Goal: Task Accomplishment & Management: Manage account settings

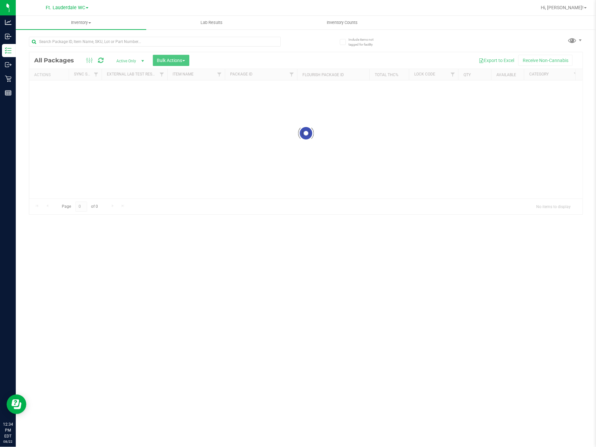
click at [102, 51] on div at bounding box center [155, 44] width 252 height 15
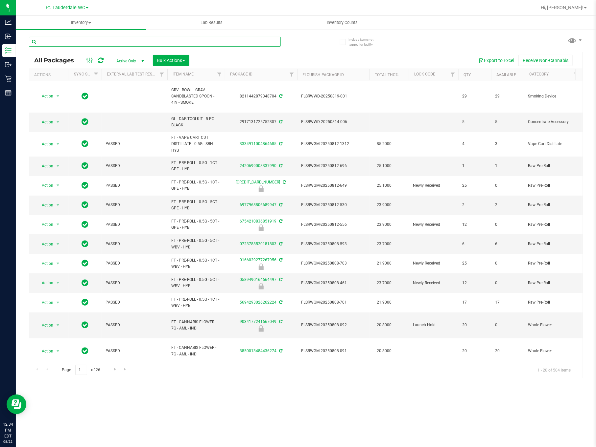
click at [102, 43] on input "text" at bounding box center [155, 42] width 252 height 10
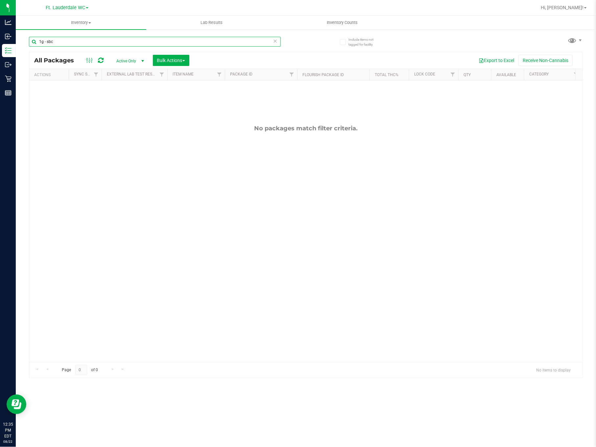
click at [82, 39] on input "1g - sbc" at bounding box center [155, 42] width 252 height 10
click at [67, 42] on input "1g - sbc" at bounding box center [155, 42] width 252 height 10
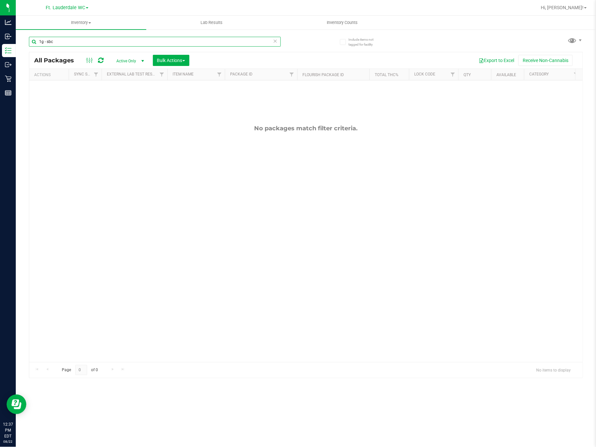
click at [67, 40] on input "1g - sbc" at bounding box center [155, 42] width 252 height 10
click at [67, 39] on input "1g - sbc" at bounding box center [155, 42] width 252 height 10
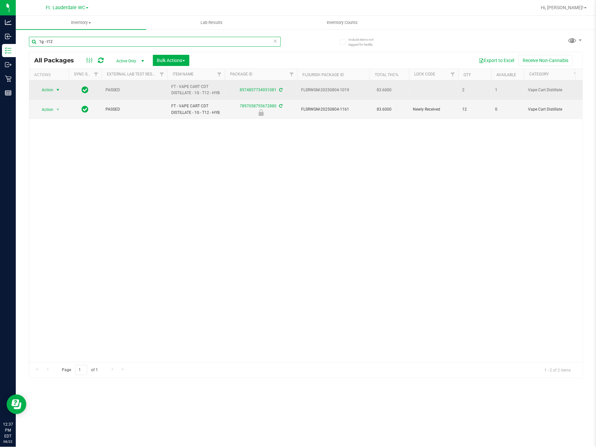
type input "1g - t12"
click at [44, 89] on span "Action" at bounding box center [45, 89] width 18 height 9
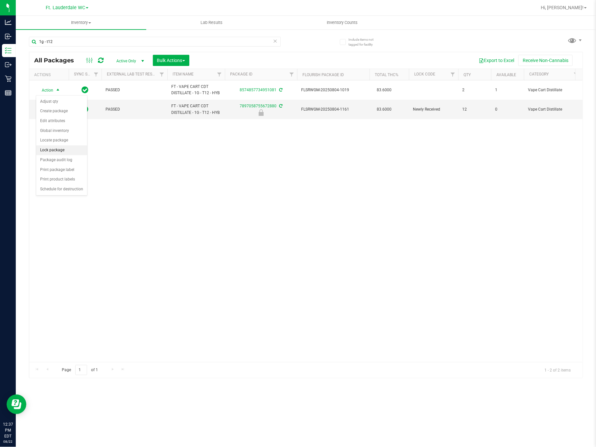
click at [42, 152] on li "Lock package" at bounding box center [61, 151] width 51 height 10
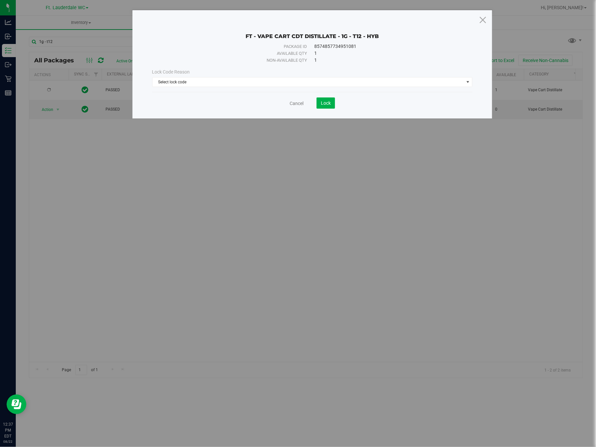
drag, startPoint x: 243, startPoint y: 252, endPoint x: 239, endPoint y: 151, distance: 101.2
click at [242, 241] on div "FT - VAPE CART CDT DISTILLATE - 1G - T12 - HYB Package ID 8574857734951081 Avai…" at bounding box center [300, 223] width 600 height 447
click at [299, 108] on div "Cancel Lock" at bounding box center [312, 103] width 320 height 11
click at [298, 107] on link "Cancel" at bounding box center [296, 103] width 14 height 7
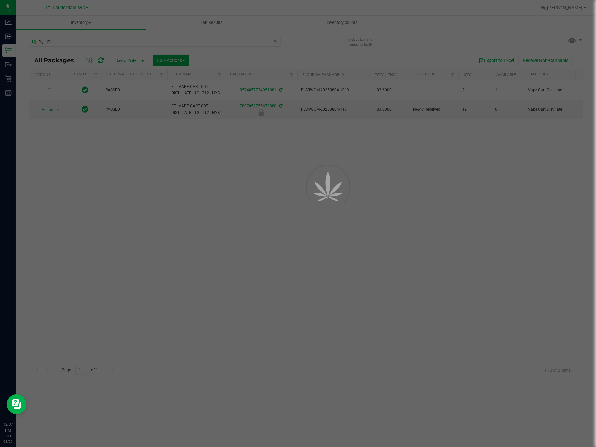
click at [206, 164] on div at bounding box center [298, 223] width 596 height 447
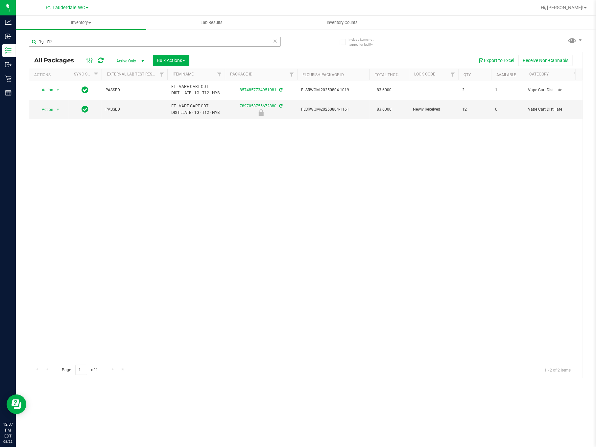
drag, startPoint x: 227, startPoint y: 35, endPoint x: 228, endPoint y: 40, distance: 5.0
click at [228, 40] on div "1g - t12" at bounding box center [167, 41] width 277 height 21
click at [228, 40] on input "1g - t12" at bounding box center [155, 42] width 252 height 10
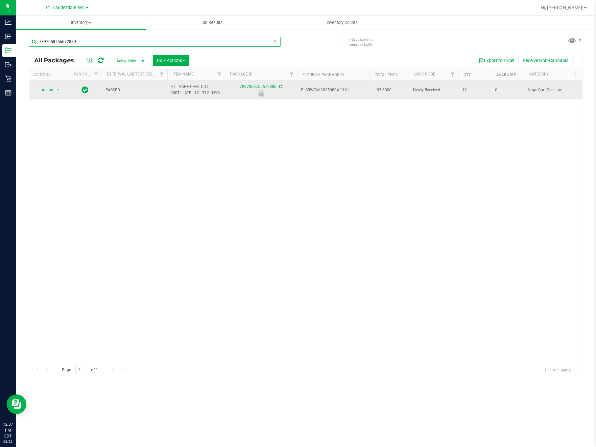
type input "7897058755672880"
click at [56, 94] on span "select" at bounding box center [58, 89] width 8 height 9
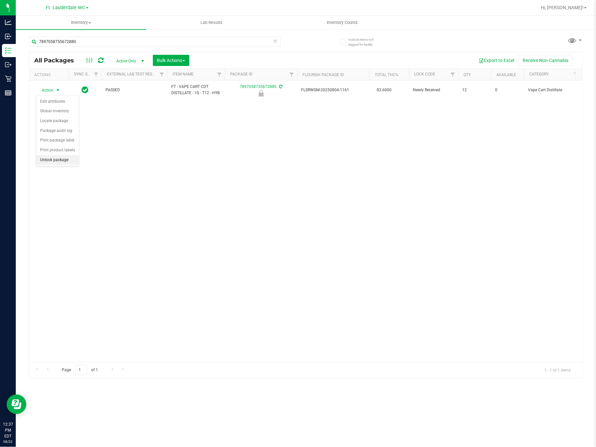
click at [62, 161] on li "Unlock package" at bounding box center [57, 160] width 43 height 10
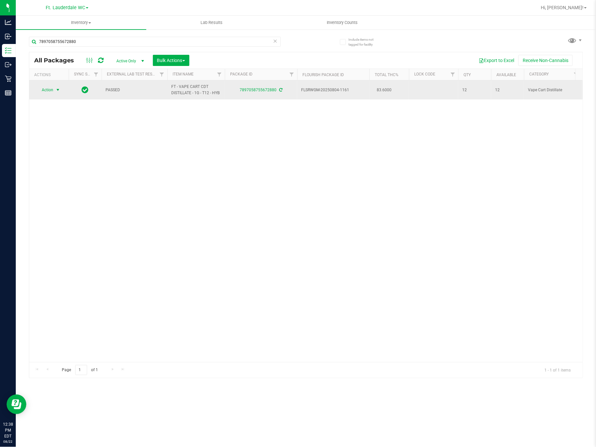
click at [55, 91] on span "select" at bounding box center [57, 89] width 5 height 5
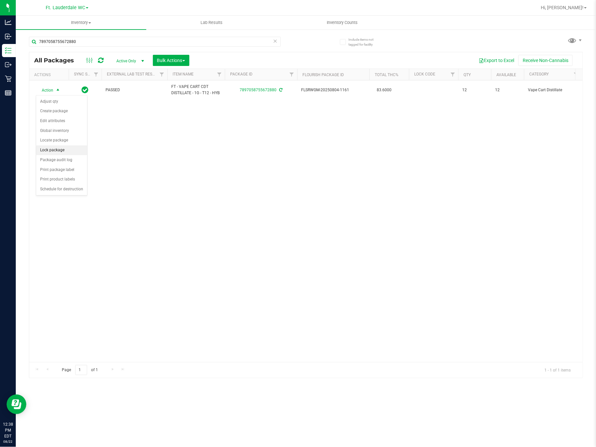
click at [64, 152] on li "Lock package" at bounding box center [61, 151] width 51 height 10
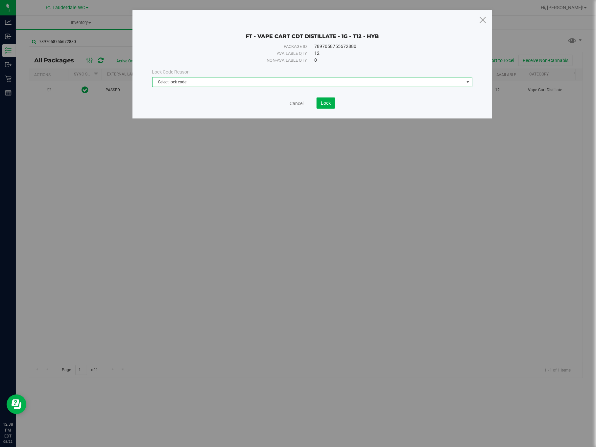
click at [198, 83] on span "Select lock code" at bounding box center [307, 82] width 311 height 9
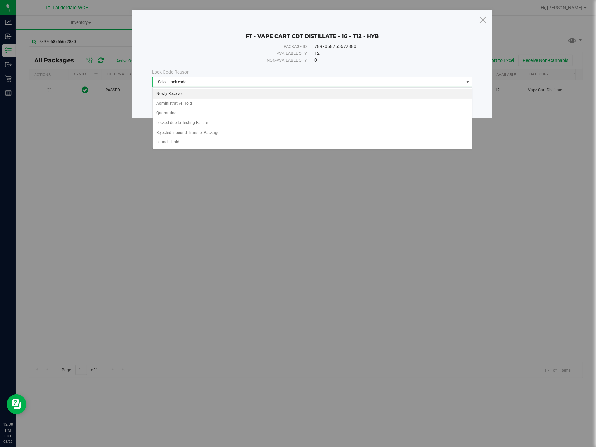
click at [187, 96] on li "Newly Received" at bounding box center [311, 94] width 319 height 10
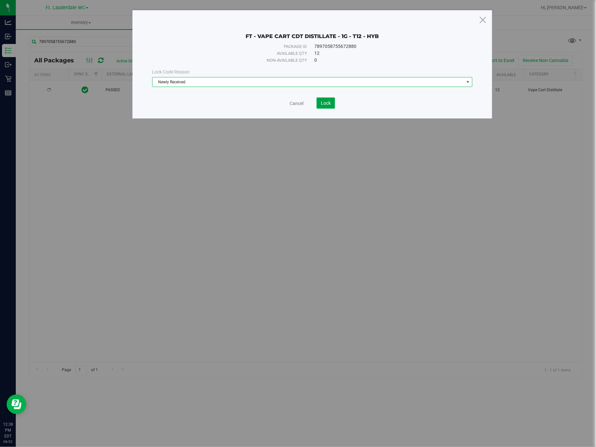
click at [330, 103] on button "Lock" at bounding box center [325, 103] width 18 height 11
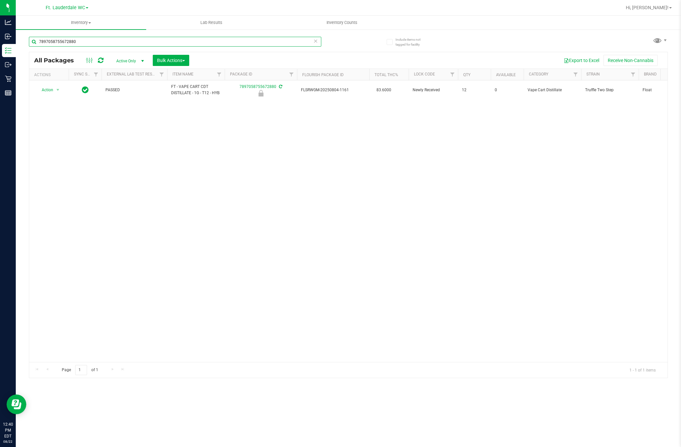
click at [93, 42] on input "7897058755672880" at bounding box center [175, 42] width 292 height 10
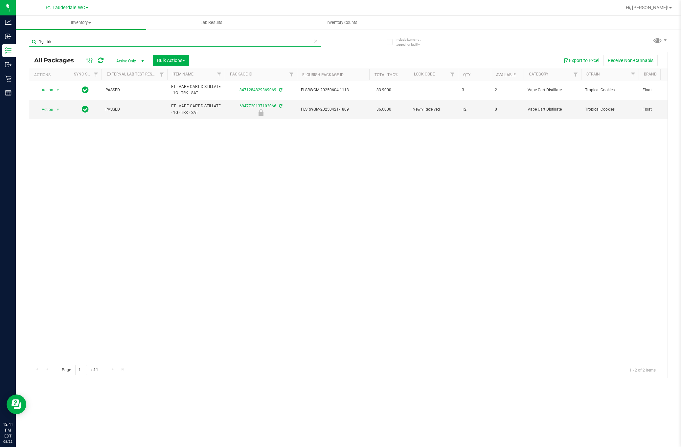
click at [118, 45] on input "1g - trk" at bounding box center [175, 42] width 292 height 10
type input "7897058755672880"
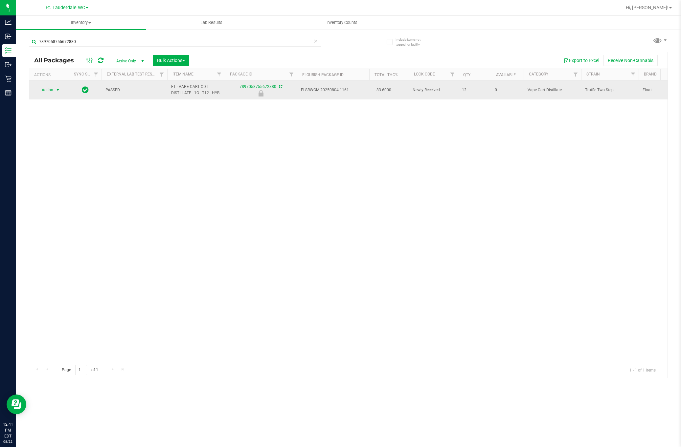
click at [57, 91] on span "select" at bounding box center [57, 89] width 5 height 5
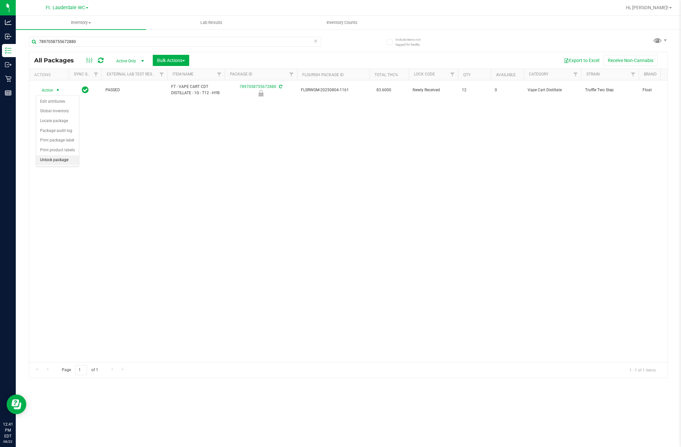
click at [74, 164] on li "Unlock package" at bounding box center [57, 160] width 43 height 10
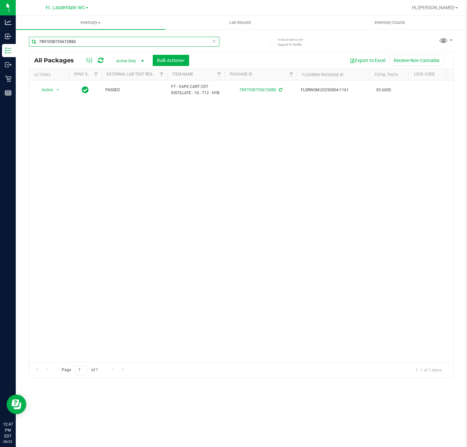
click at [111, 42] on input "7897058755672880" at bounding box center [124, 42] width 191 height 10
click at [112, 44] on input "7897058755672880" at bounding box center [124, 42] width 191 height 10
type input "CCY"
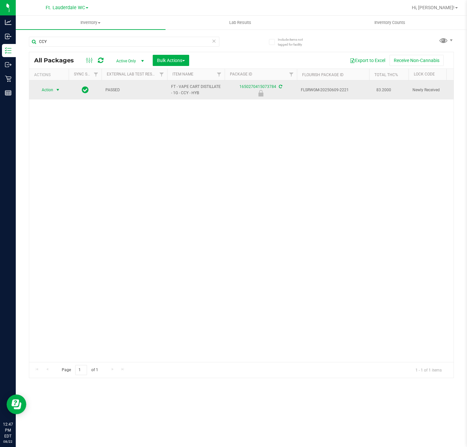
click at [45, 89] on span "Action" at bounding box center [45, 89] width 18 height 9
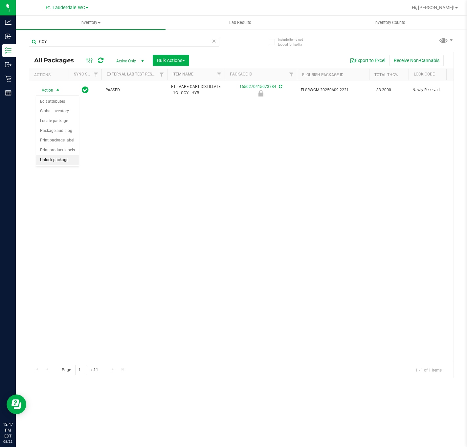
click at [56, 159] on li "Unlock package" at bounding box center [57, 160] width 43 height 10
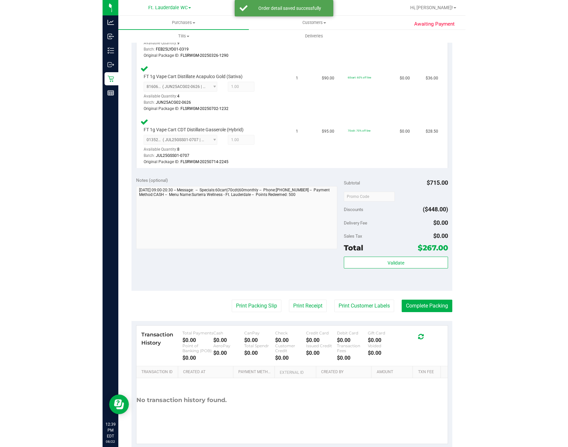
scroll to position [493, 0]
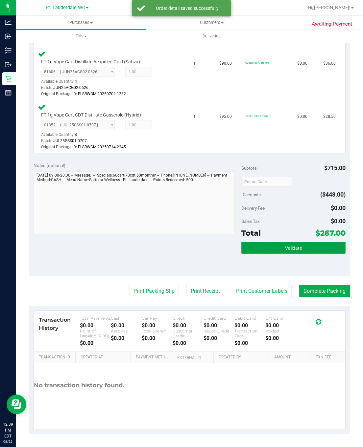
click at [278, 242] on button "Validate" at bounding box center [293, 248] width 104 height 12
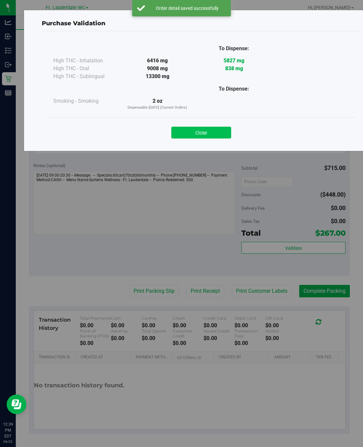
click at [189, 128] on button "Close" at bounding box center [201, 133] width 60 height 12
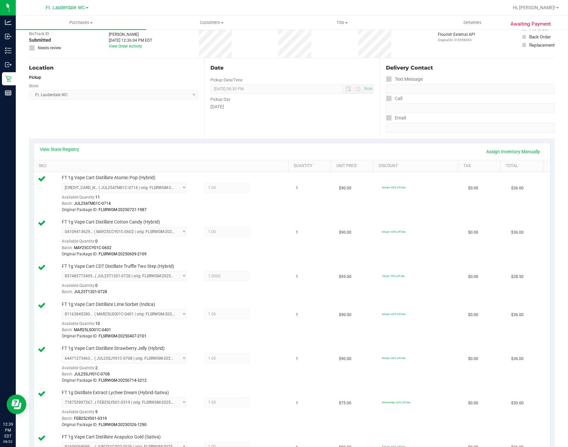
scroll to position [0, 0]
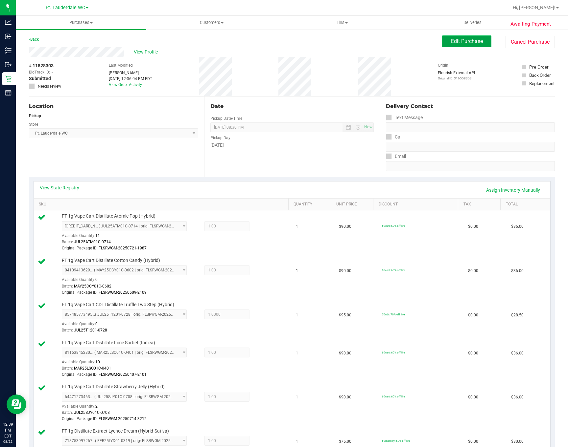
click at [462, 41] on span "Edit Purchase" at bounding box center [467, 41] width 32 height 6
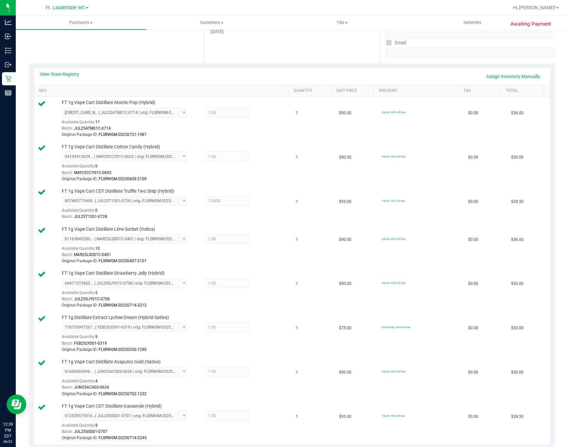
scroll to position [274, 0]
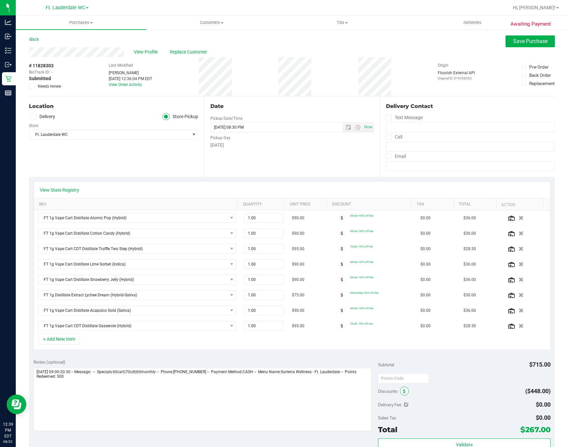
click at [401, 396] on span at bounding box center [404, 391] width 9 height 9
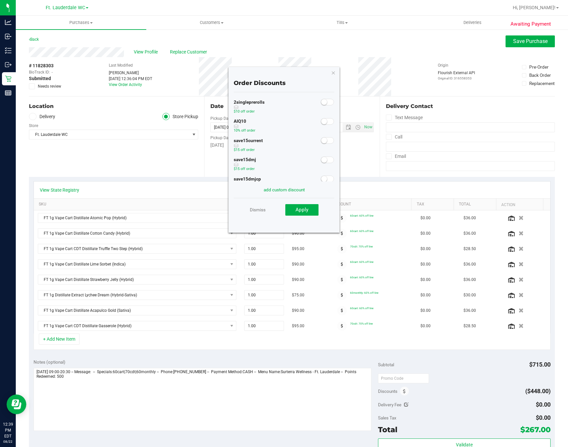
click at [321, 121] on small at bounding box center [324, 122] width 6 height 6
click at [302, 210] on span "Apply" at bounding box center [301, 210] width 13 height 6
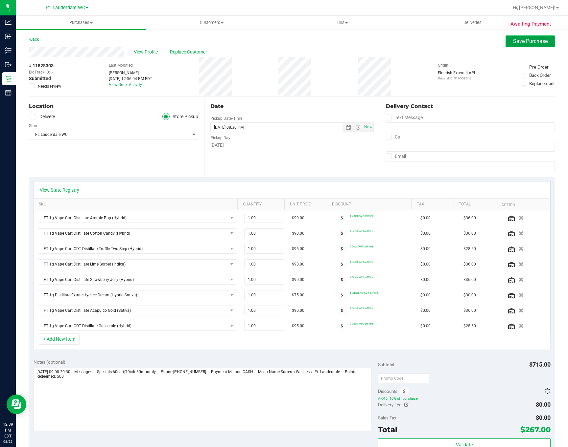
click at [519, 41] on span "Save Purchase" at bounding box center [530, 41] width 34 height 6
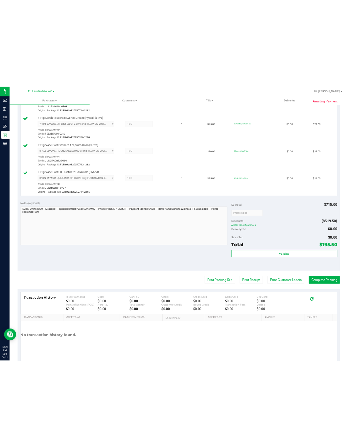
scroll to position [412, 0]
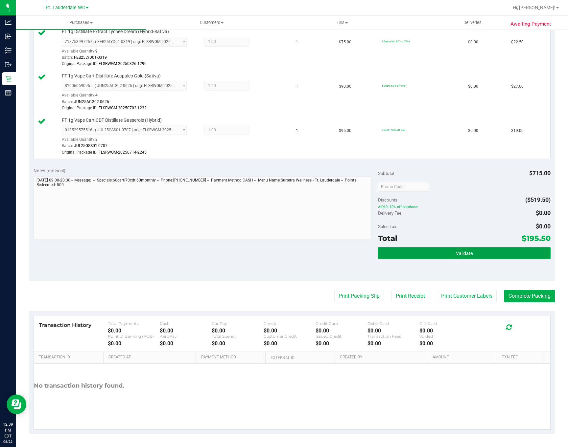
click at [464, 248] on button "Validate" at bounding box center [464, 253] width 172 height 12
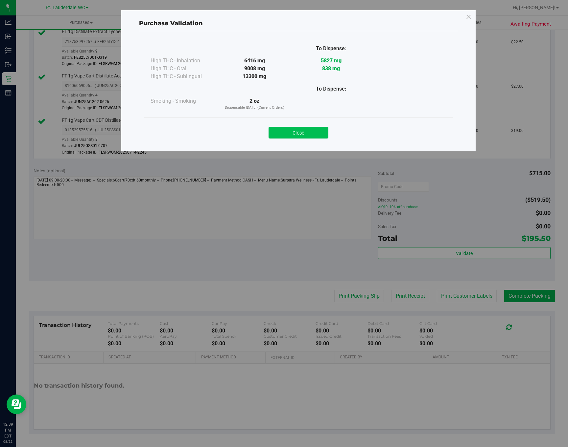
click at [309, 137] on button "Close" at bounding box center [298, 133] width 60 height 12
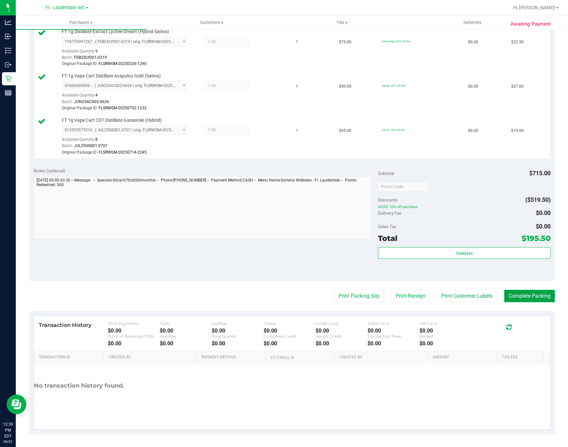
click at [529, 297] on button "Complete Packing" at bounding box center [529, 296] width 51 height 12
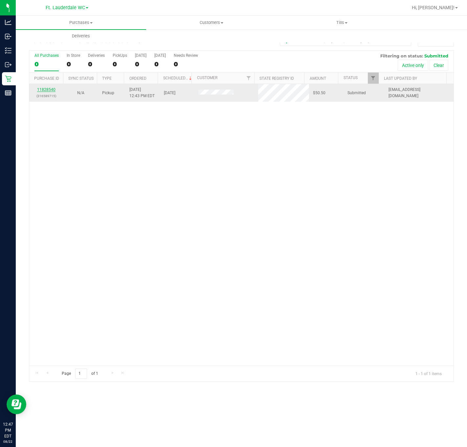
click at [45, 91] on link "11828540" at bounding box center [46, 89] width 18 height 5
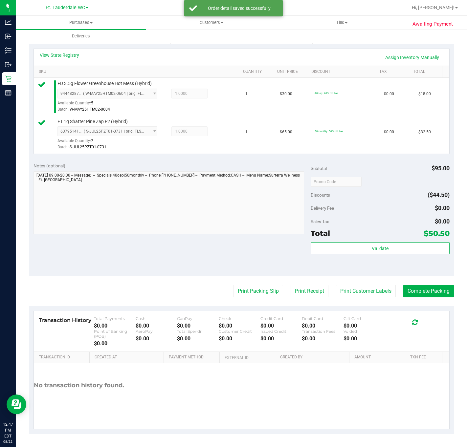
scroll to position [134, 0]
click at [382, 244] on button "Validate" at bounding box center [380, 248] width 139 height 12
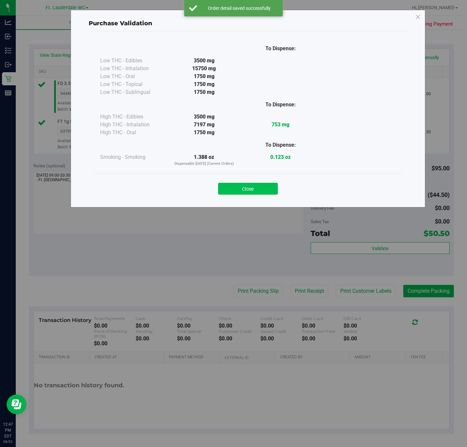
click at [257, 186] on button "Close" at bounding box center [248, 189] width 60 height 12
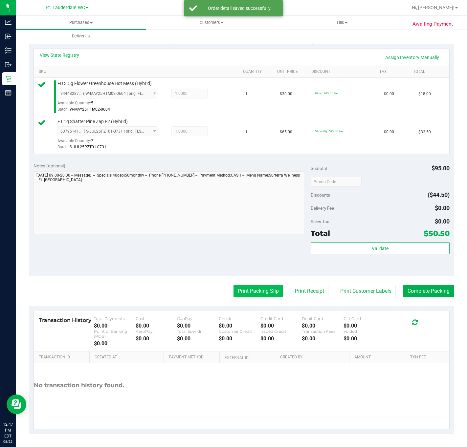
click at [246, 291] on button "Print Packing Slip" at bounding box center [259, 291] width 50 height 12
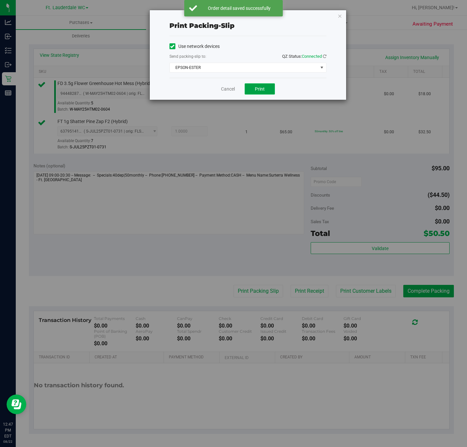
click at [261, 92] on span "Print" at bounding box center [260, 88] width 10 height 5
click at [340, 12] on icon "button" at bounding box center [340, 16] width 5 height 8
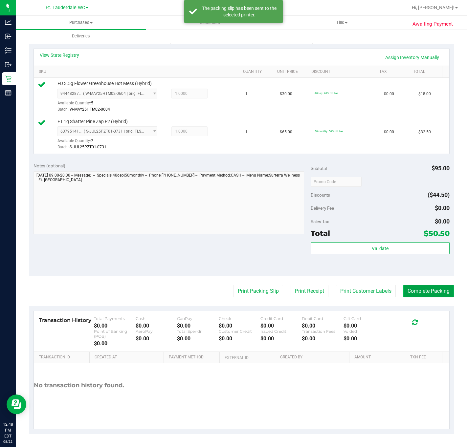
click at [420, 295] on button "Complete Packing" at bounding box center [428, 291] width 51 height 12
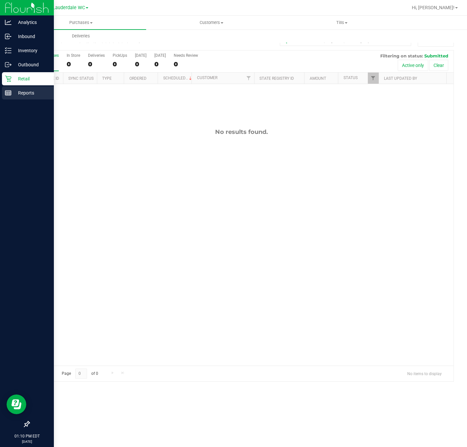
click at [9, 100] on link "Reports" at bounding box center [27, 93] width 54 height 14
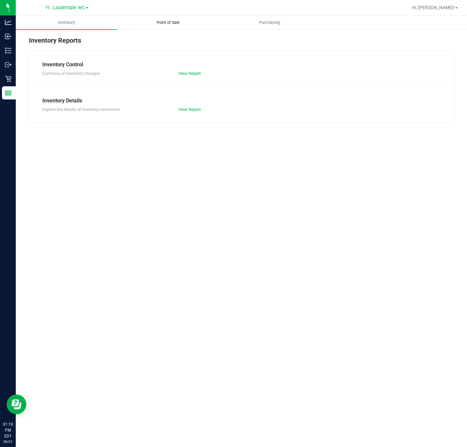
click at [155, 20] on span "Point of Sale" at bounding box center [168, 23] width 41 height 6
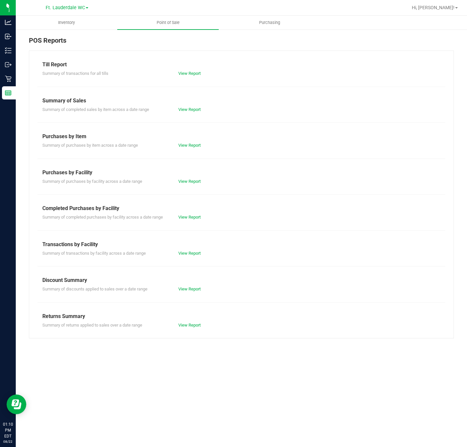
click at [195, 251] on div "View Report" at bounding box center [207, 253] width 68 height 7
click at [194, 256] on link "View Report" at bounding box center [189, 253] width 22 height 5
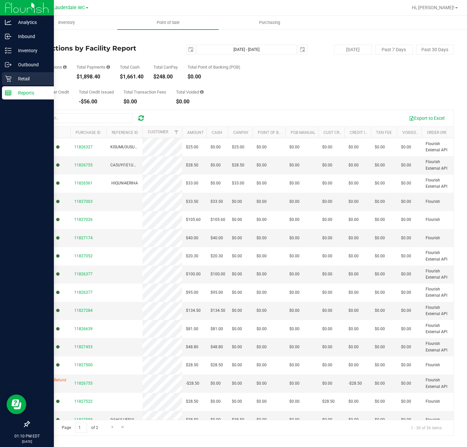
click at [14, 78] on p "Retail" at bounding box center [30, 79] width 39 height 8
